Goal: Navigation & Orientation: Understand site structure

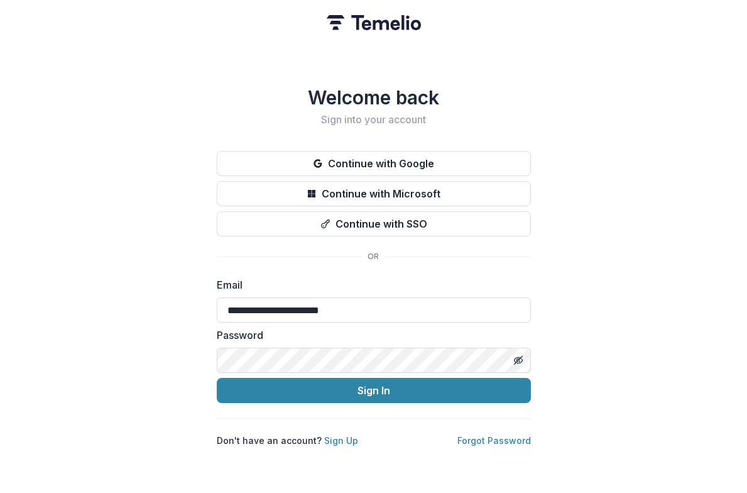
click at [217, 297] on div at bounding box center [217, 297] width 0 height 0
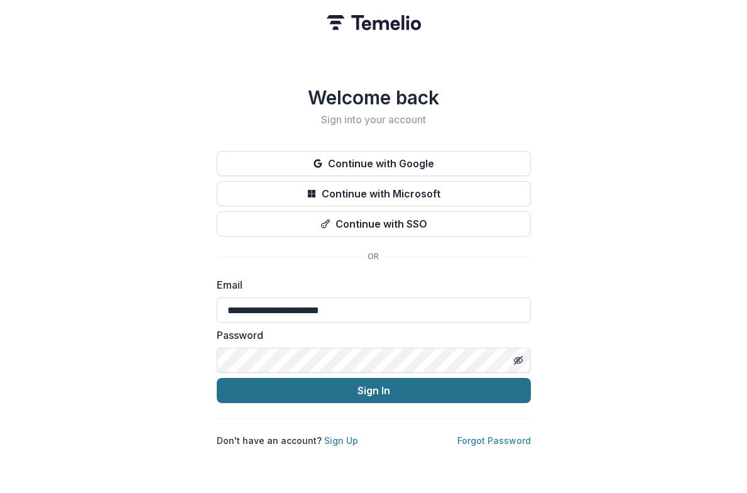
click at [367, 386] on button "Sign In" at bounding box center [374, 390] width 314 height 25
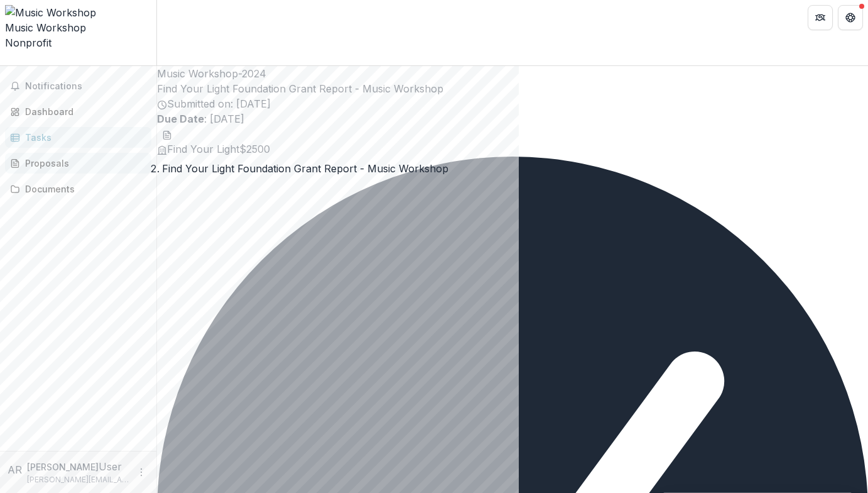
click at [50, 156] on div "Proposals" at bounding box center [83, 162] width 116 height 13
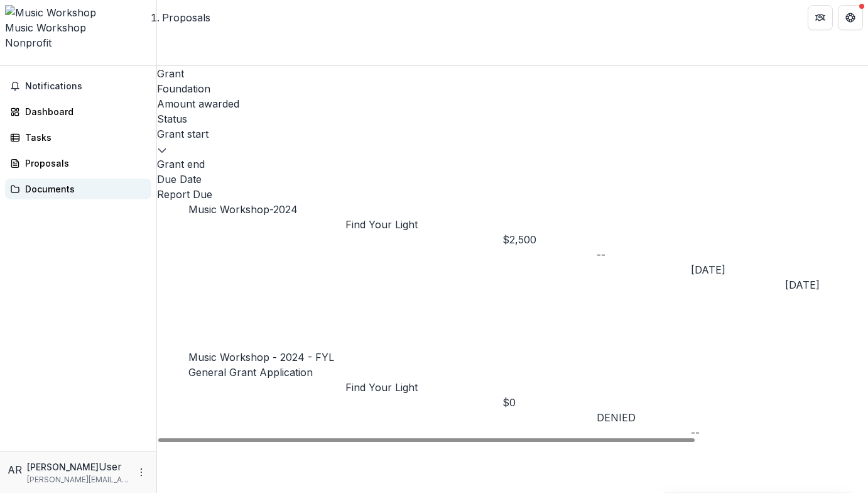
click at [28, 182] on div "Documents" at bounding box center [83, 188] width 116 height 13
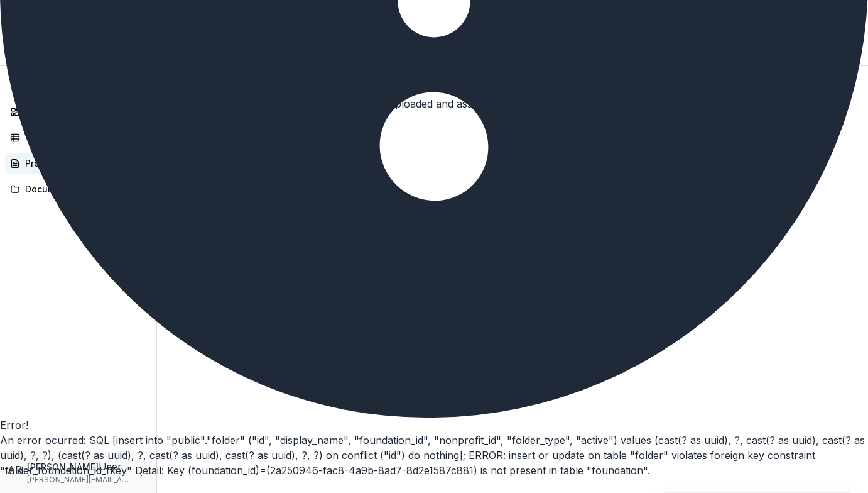
click at [50, 156] on div "Proposals" at bounding box center [83, 162] width 116 height 13
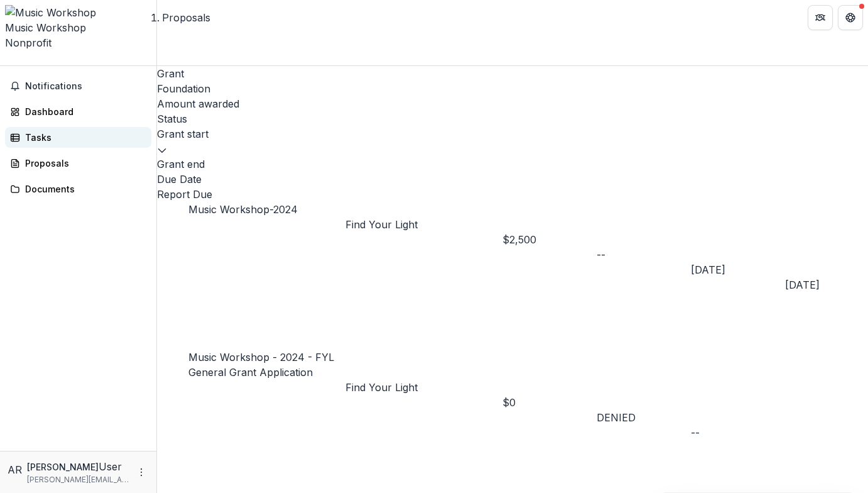
click at [40, 131] on div "Tasks" at bounding box center [83, 137] width 116 height 13
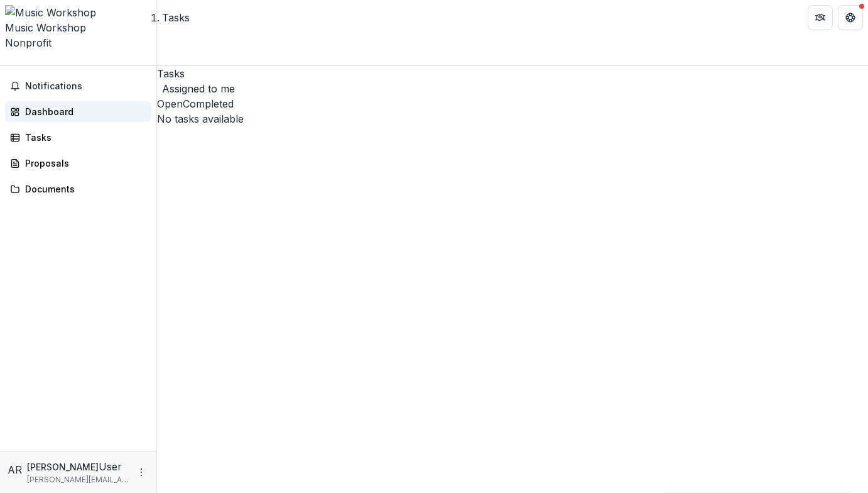
click at [41, 105] on div "Dashboard" at bounding box center [83, 111] width 116 height 13
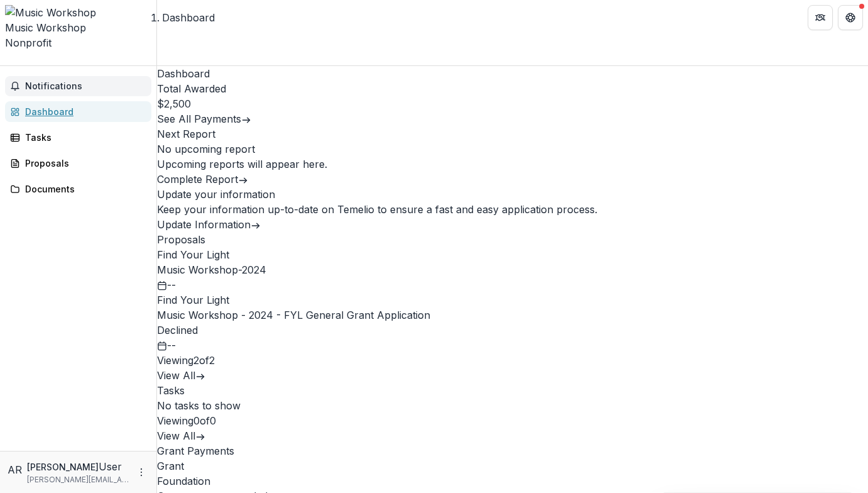
click at [43, 81] on span "Notifications" at bounding box center [85, 86] width 121 height 11
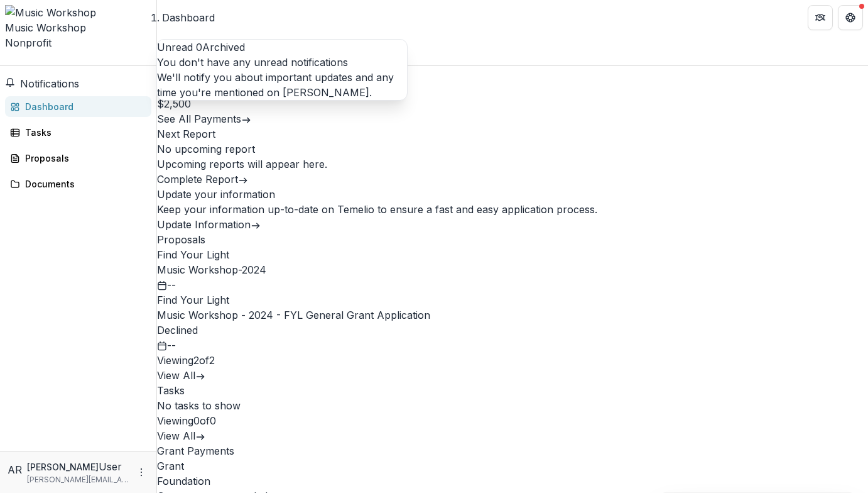
click at [43, 100] on div "Dashboard" at bounding box center [83, 106] width 116 height 13
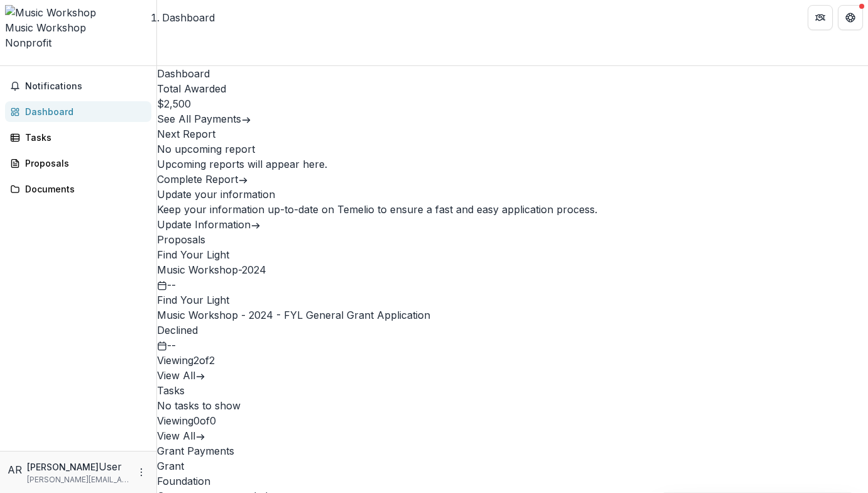
click at [5, 62] on icon "Open entity switcher" at bounding box center [5, 62] width 0 height 0
